Goal: Task Accomplishment & Management: Manage account settings

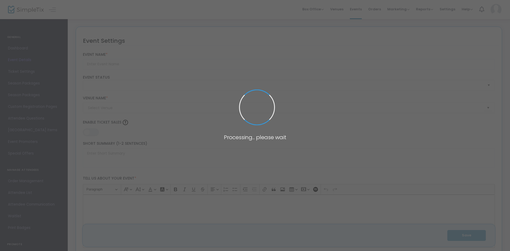
type input "Rocky Horror 50th Anniversary Live Experience"
type textarea "The Rocky Horror Picture Show Live Experience returns to [PERSON_NAME] for its …"
type input "Buy Tickets"
type input "The Sound Garden at [PERSON_NAME][GEOGRAPHIC_DATA]"
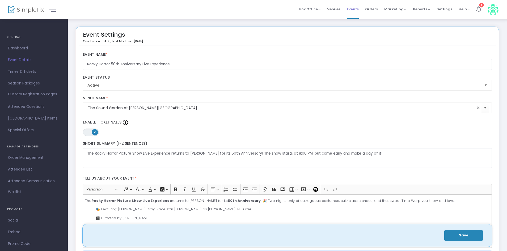
click at [357, 10] on span "Events" at bounding box center [352, 9] width 12 height 14
